Goal: Information Seeking & Learning: Compare options

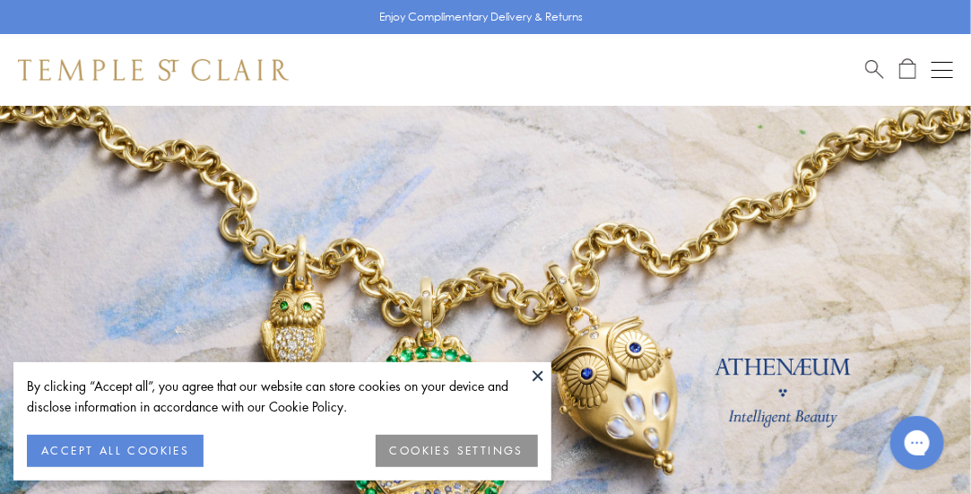
click at [539, 370] on button at bounding box center [537, 375] width 27 height 27
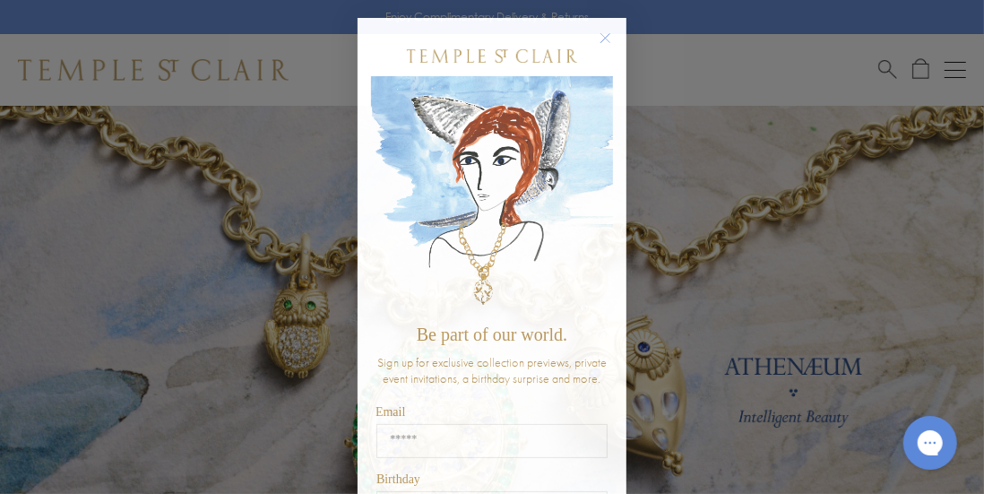
click at [595, 42] on circle "Close dialog" at bounding box center [606, 39] width 22 height 22
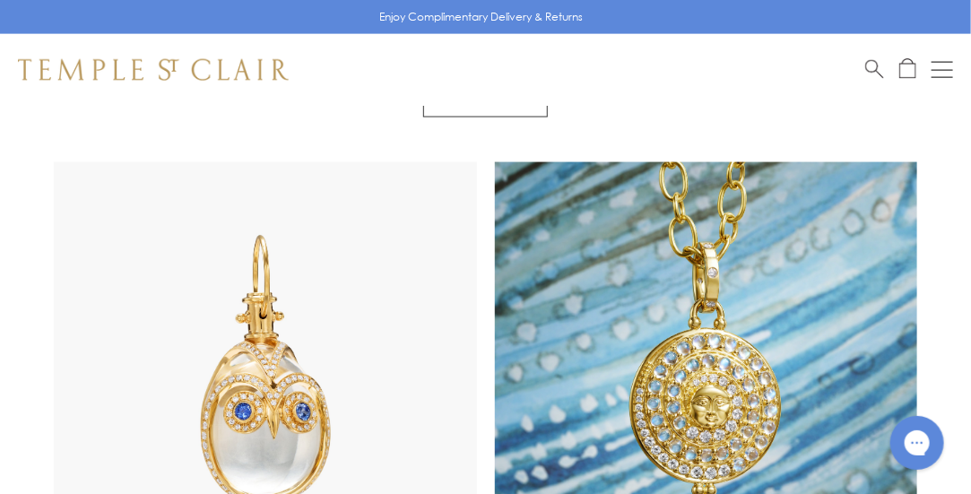
scroll to position [870, 0]
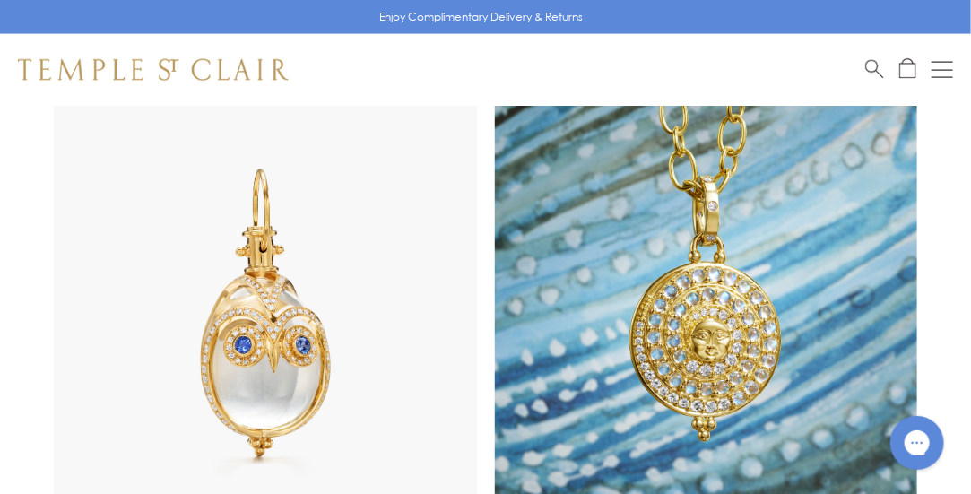
click at [303, 272] on img at bounding box center [265, 307] width 423 height 423
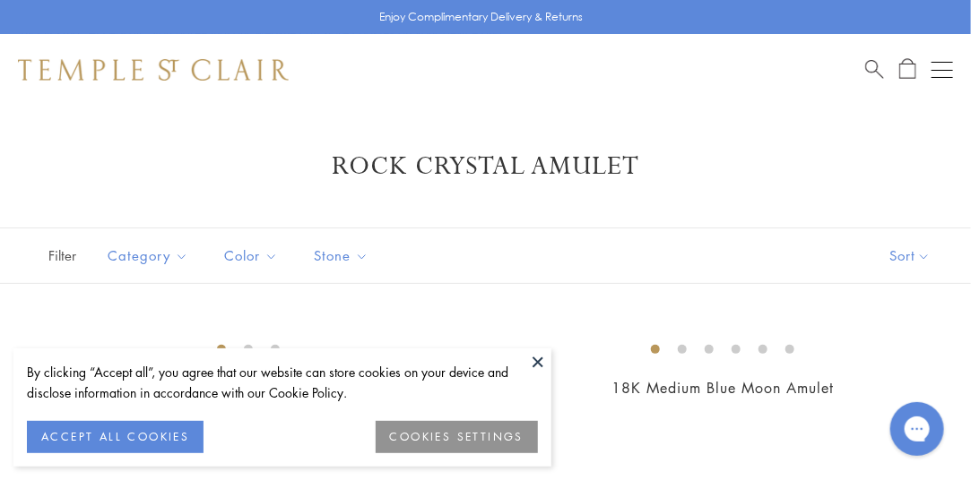
click at [539, 359] on button at bounding box center [537, 362] width 27 height 27
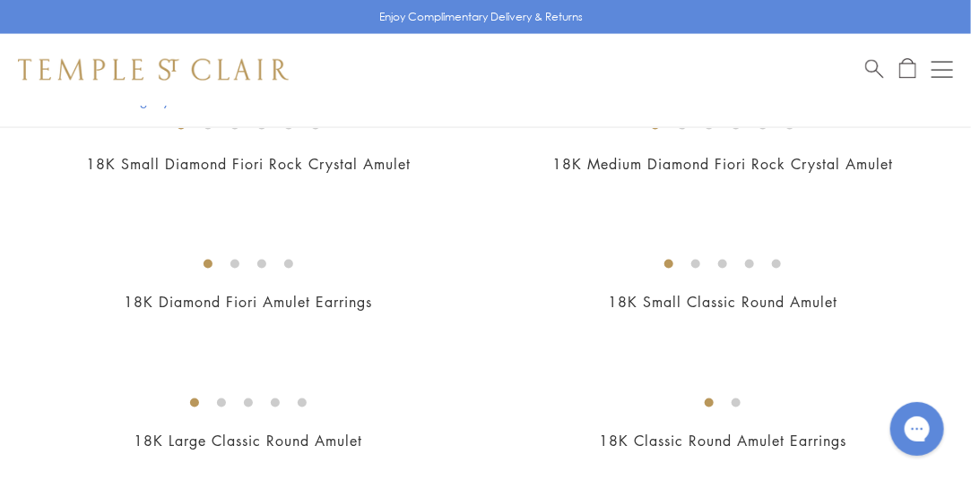
scroll to position [870, 0]
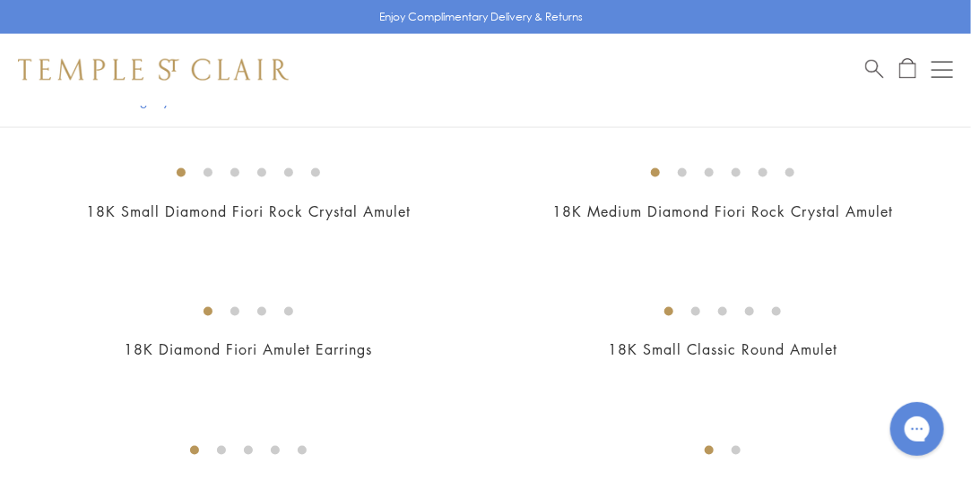
click at [0, 0] on img at bounding box center [0, 0] width 0 height 0
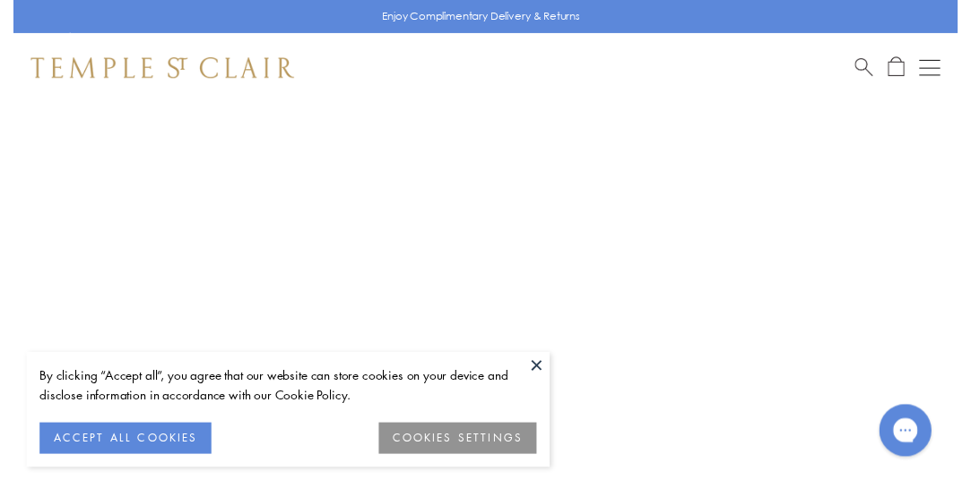
scroll to position [106, 0]
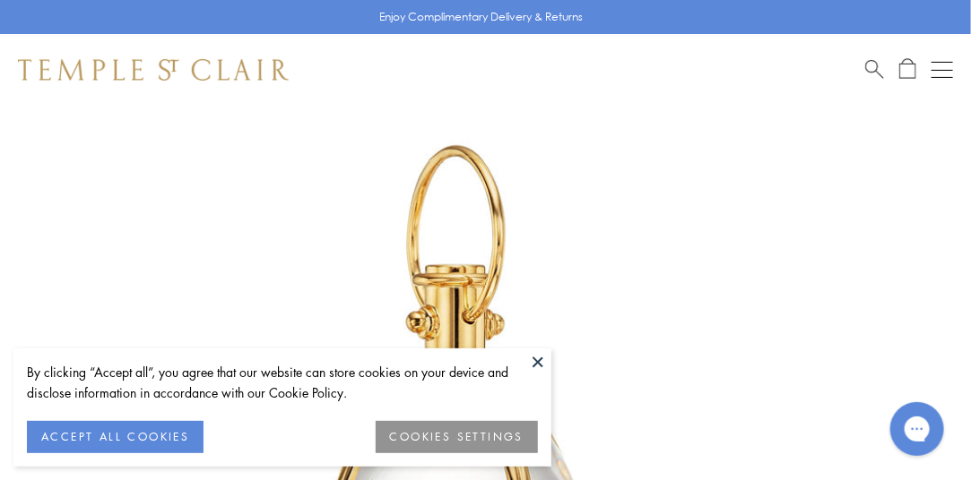
click at [540, 361] on button at bounding box center [537, 362] width 27 height 27
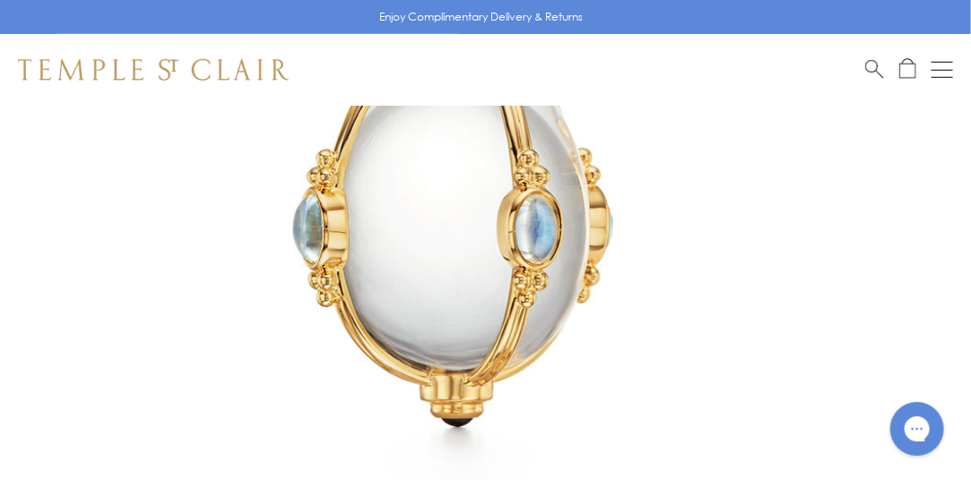
scroll to position [107, 0]
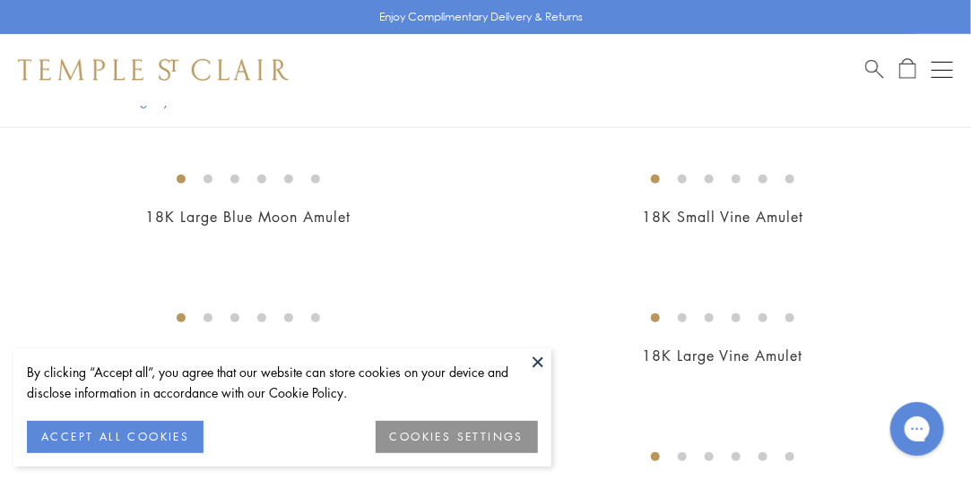
click at [538, 359] on button at bounding box center [537, 362] width 27 height 27
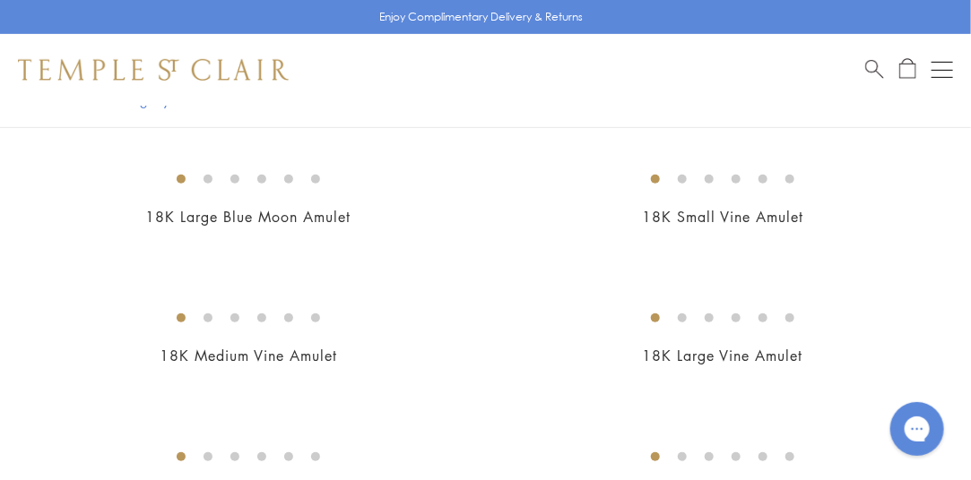
click at [0, 0] on img at bounding box center [0, 0] width 0 height 0
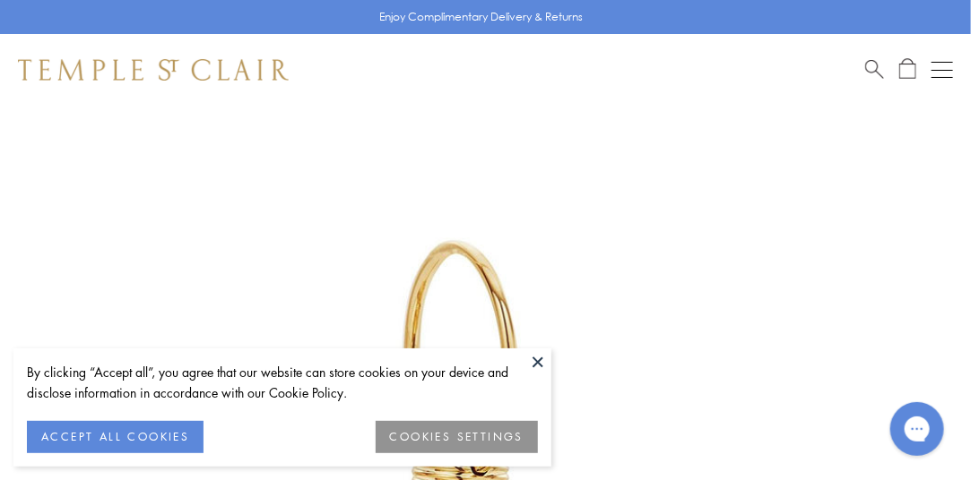
click at [537, 358] on button at bounding box center [537, 362] width 27 height 27
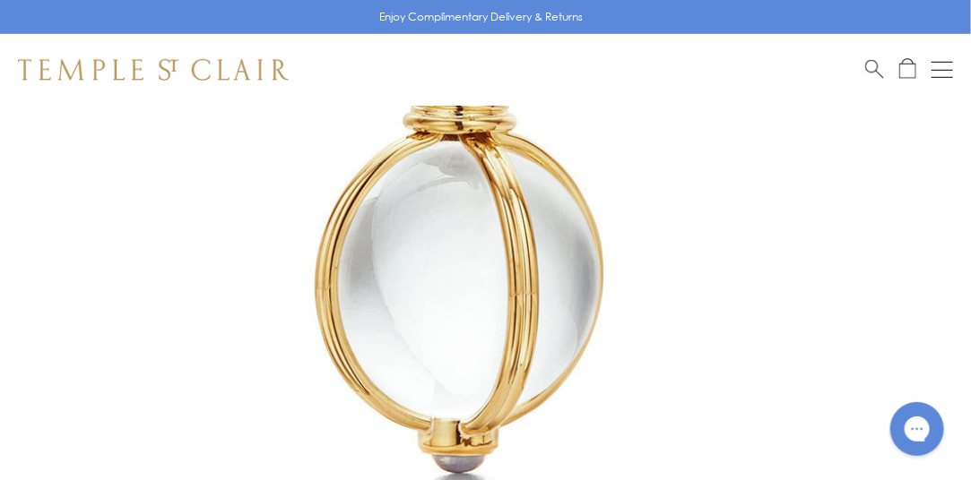
scroll to position [428, 0]
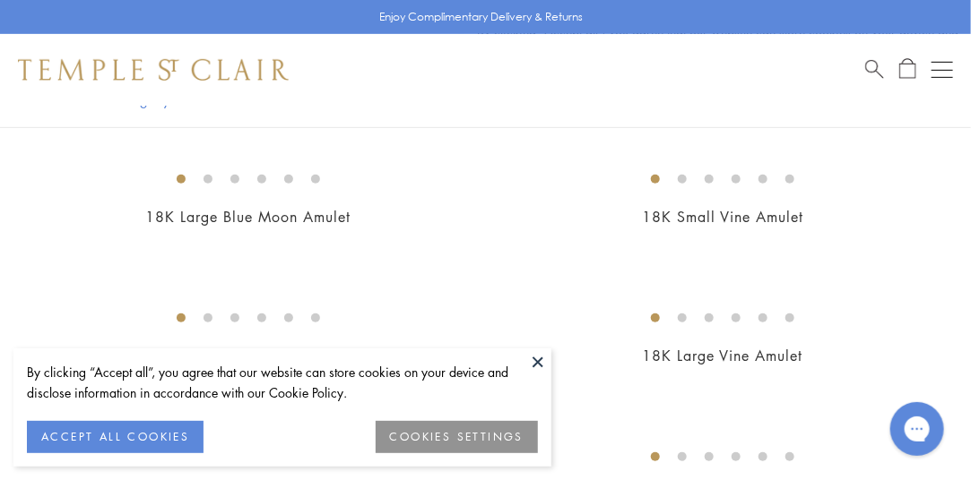
click at [0, 0] on img at bounding box center [0, 0] width 0 height 0
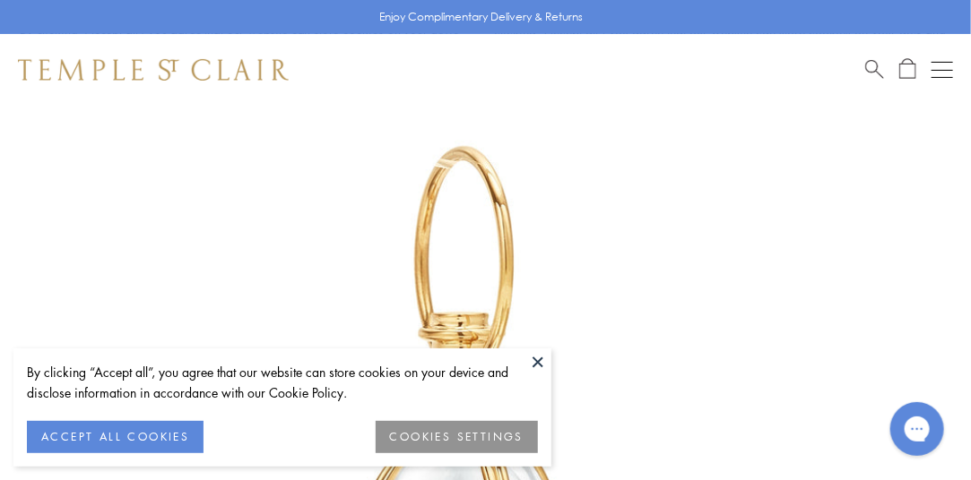
scroll to position [106, 0]
click at [431, 439] on button "COOKIES SETTINGS" at bounding box center [457, 437] width 162 height 32
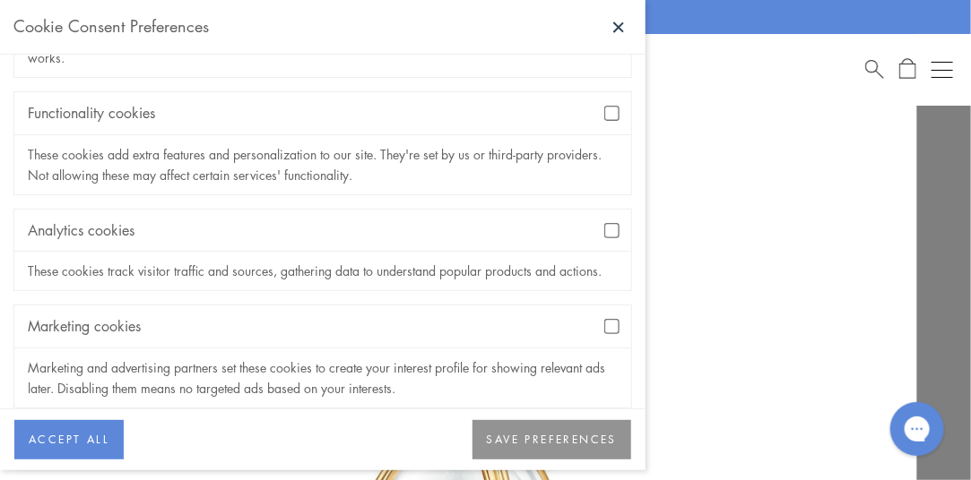
scroll to position [203, 0]
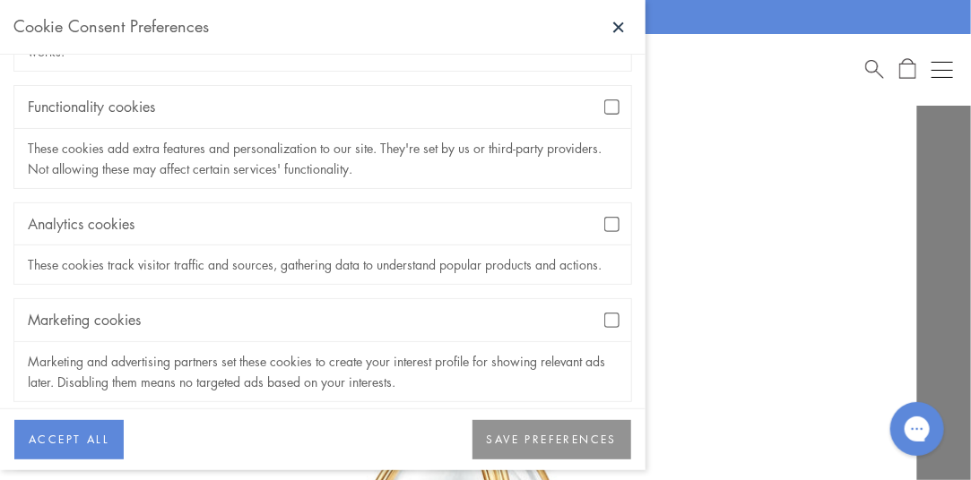
click at [597, 96] on div "Functionality cookies" at bounding box center [322, 107] width 617 height 42
click at [588, 450] on button "SAVE PREFERENCES" at bounding box center [551, 439] width 159 height 39
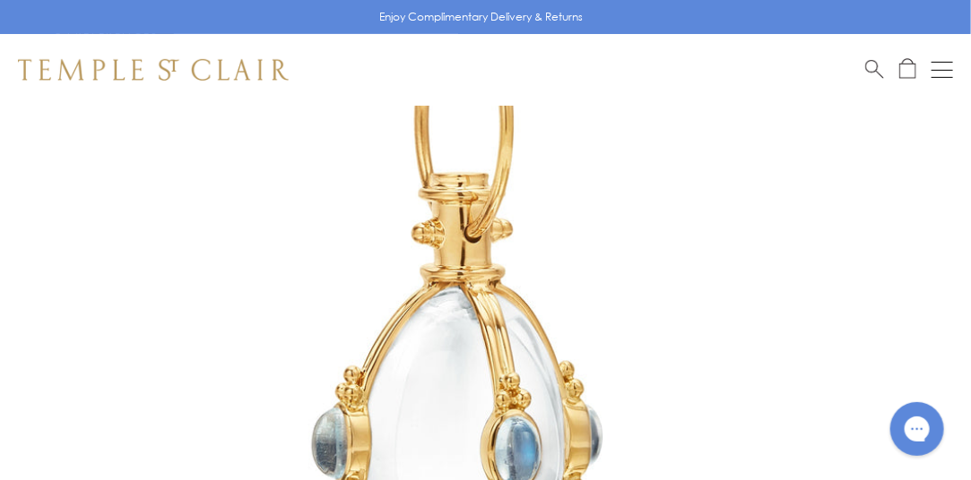
scroll to position [0, 0]
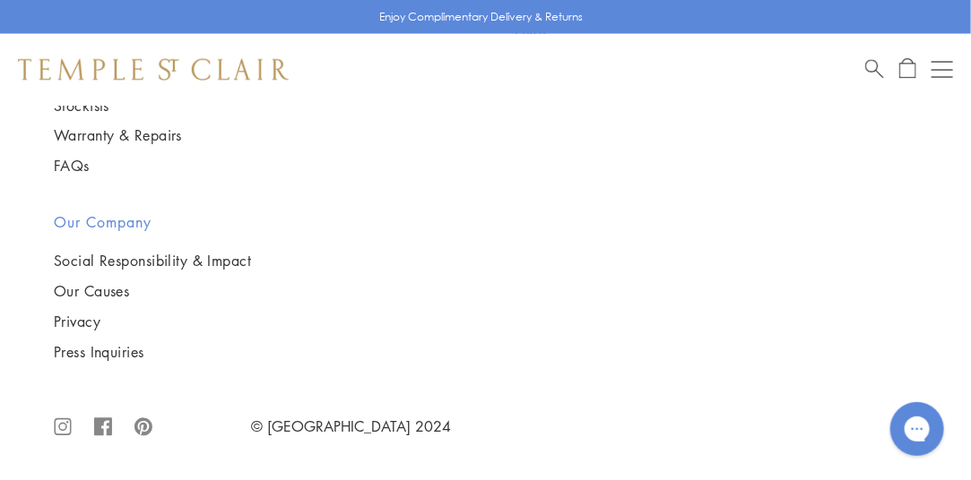
scroll to position [5934, 1]
click at [0, 0] on img at bounding box center [0, 0] width 0 height 0
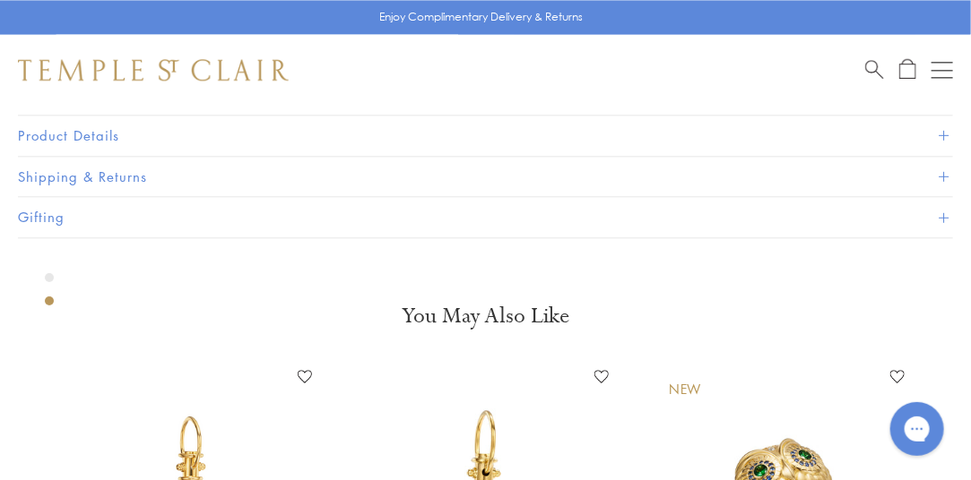
scroll to position [1418, 0]
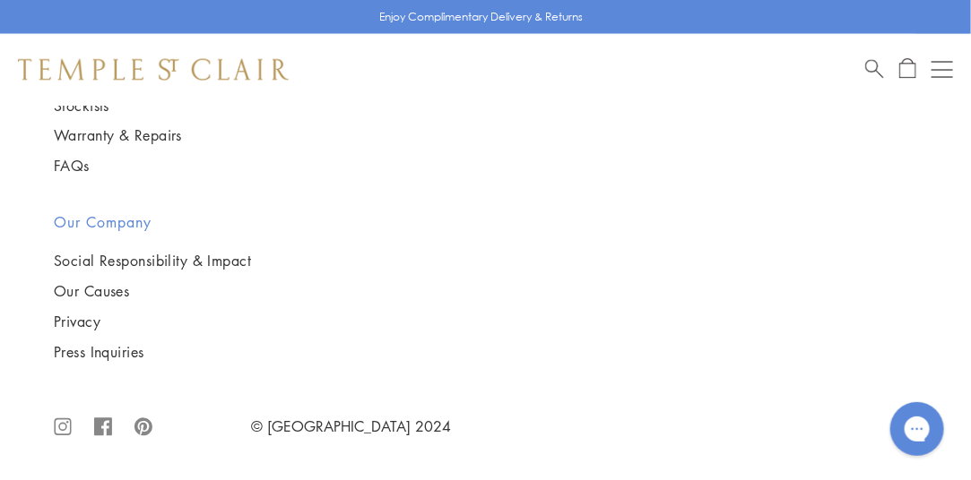
scroll to position [16086, 1]
click at [0, 0] on img at bounding box center [0, 0] width 0 height 0
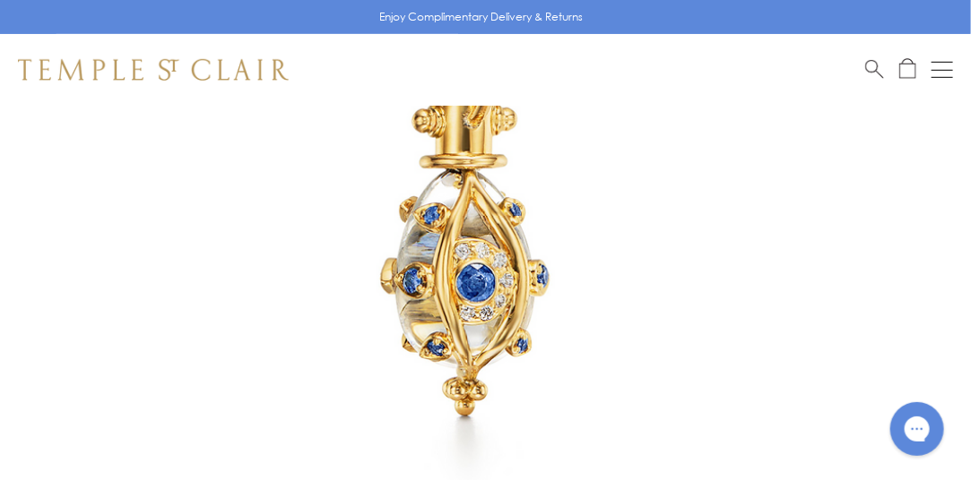
scroll to position [335, 0]
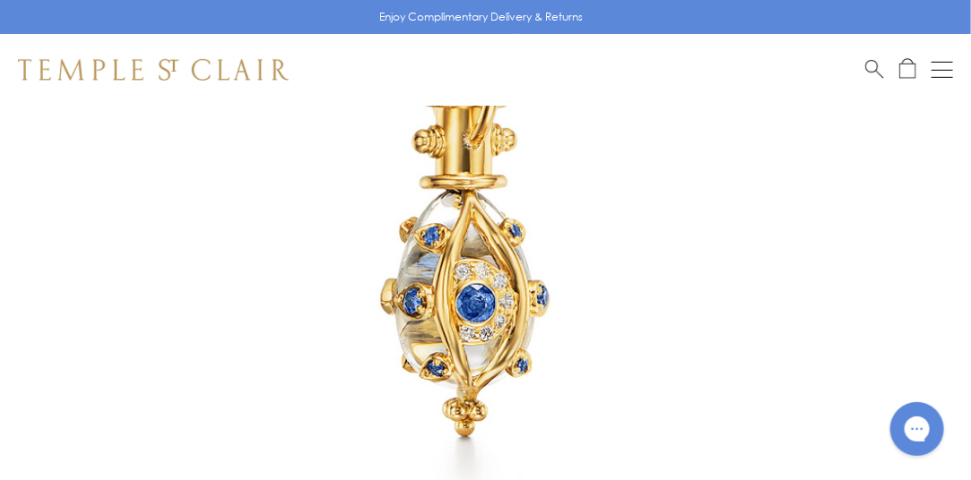
click at [488, 297] on img at bounding box center [458, 229] width 917 height 917
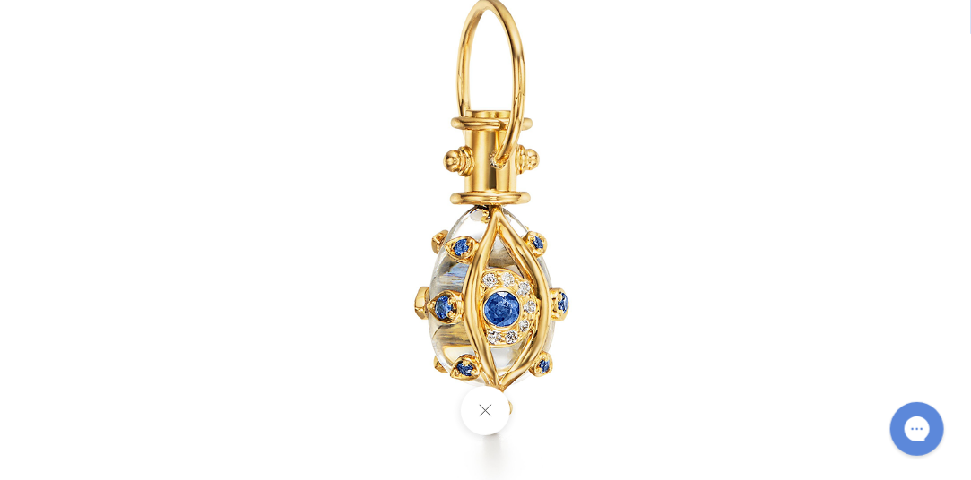
click at [522, 298] on img at bounding box center [485, 241] width 839 height 839
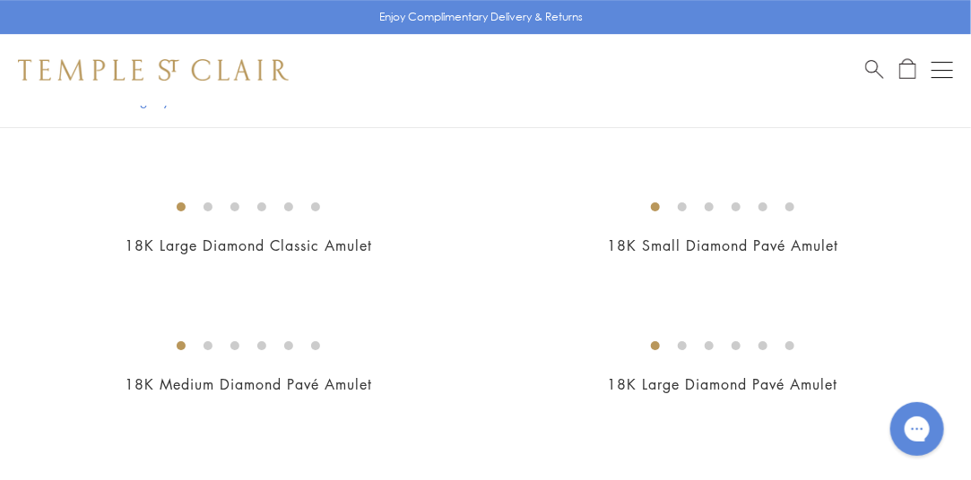
scroll to position [0, 1]
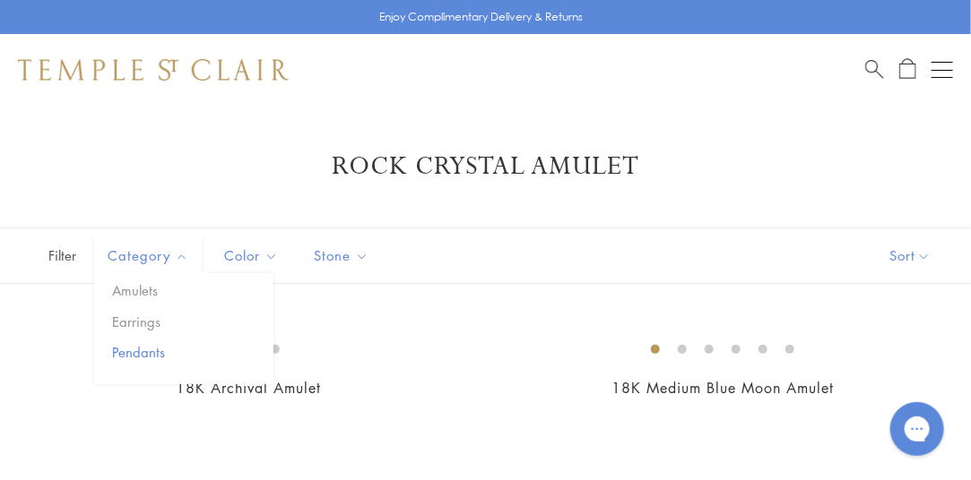
click at [129, 348] on button "Pendants" at bounding box center [191, 352] width 166 height 21
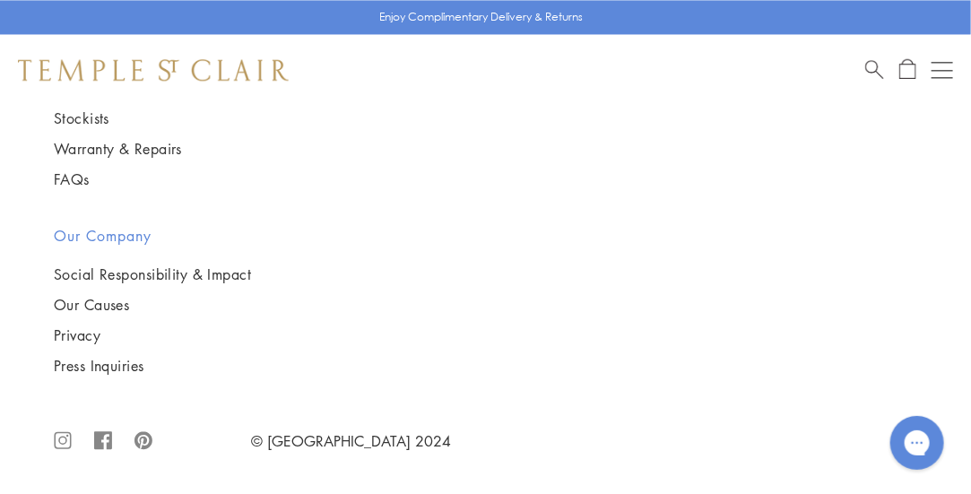
scroll to position [2726, 0]
